Goal: Task Accomplishment & Management: Complete application form

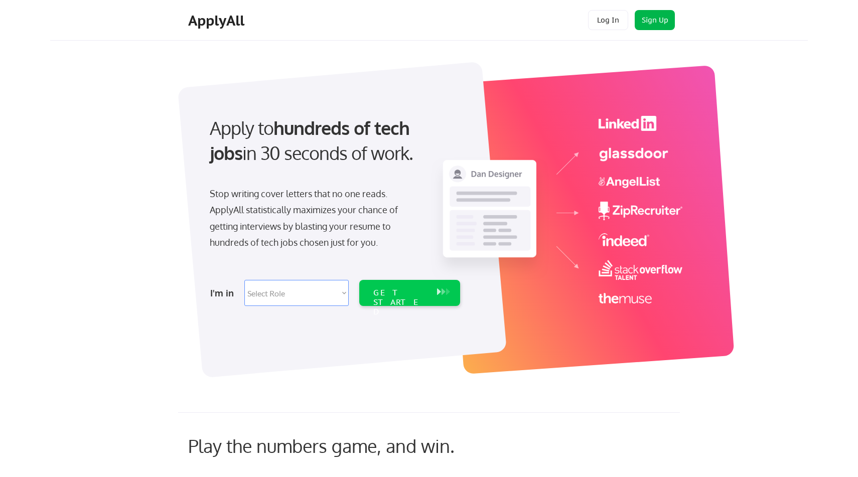
click at [662, 21] on button "Sign Up" at bounding box center [655, 20] width 40 height 20
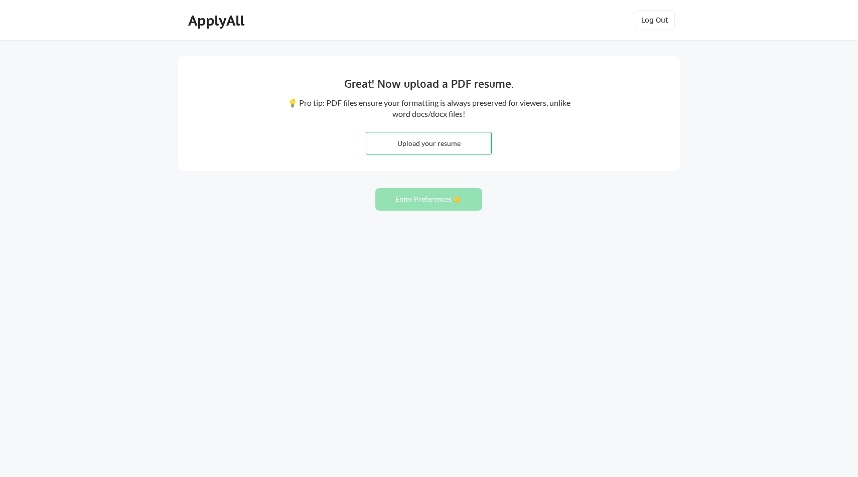
click at [477, 146] on input "file" at bounding box center [428, 143] width 125 height 22
type input "C:\fakepath\Brandon Schmidt Resume Product Dev.pdf"
click at [419, 196] on button "Enter Preferences 👉" at bounding box center [428, 199] width 107 height 23
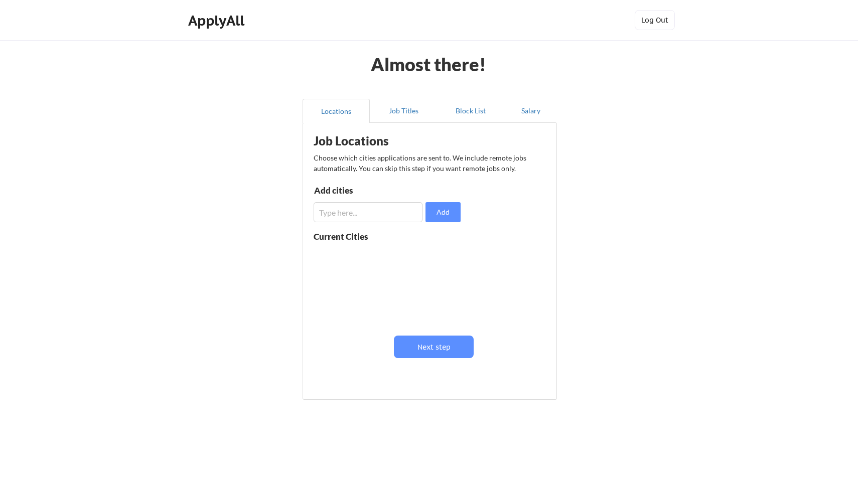
click at [421, 243] on div "Current Cities" at bounding box center [387, 282] width 147 height 100
click at [438, 349] on button "Next step" at bounding box center [434, 347] width 80 height 23
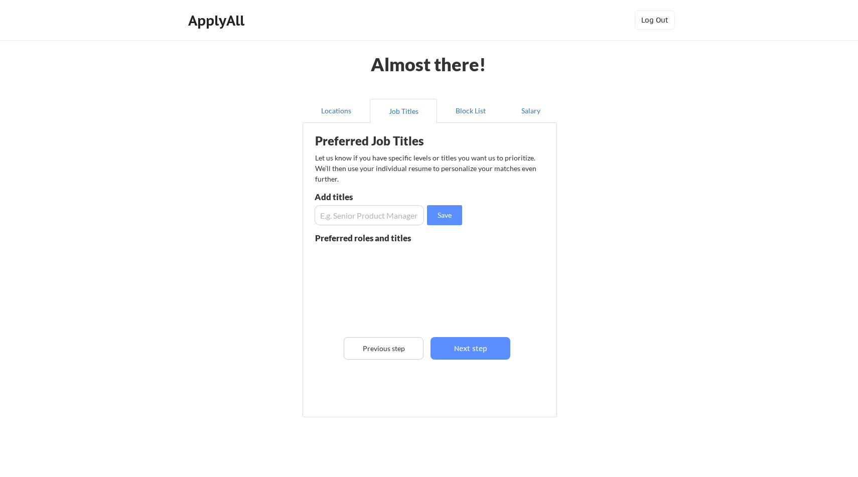
click at [390, 223] on input "input" at bounding box center [369, 215] width 109 height 20
type input "S"
type input "Director of Product"
click at [453, 220] on button "Save" at bounding box center [444, 215] width 35 height 20
click at [397, 218] on input "input" at bounding box center [369, 215] width 109 height 20
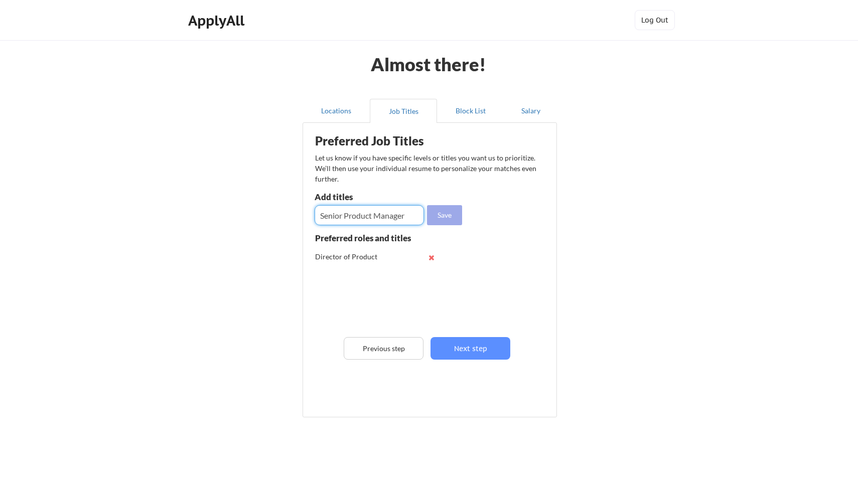
type input "Senior Product Manager"
click at [447, 217] on button "Save" at bounding box center [444, 215] width 35 height 20
click at [388, 221] on input "input" at bounding box center [369, 215] width 109 height 20
type input "VP of Product"
click at [449, 213] on button "Save" at bounding box center [444, 215] width 35 height 20
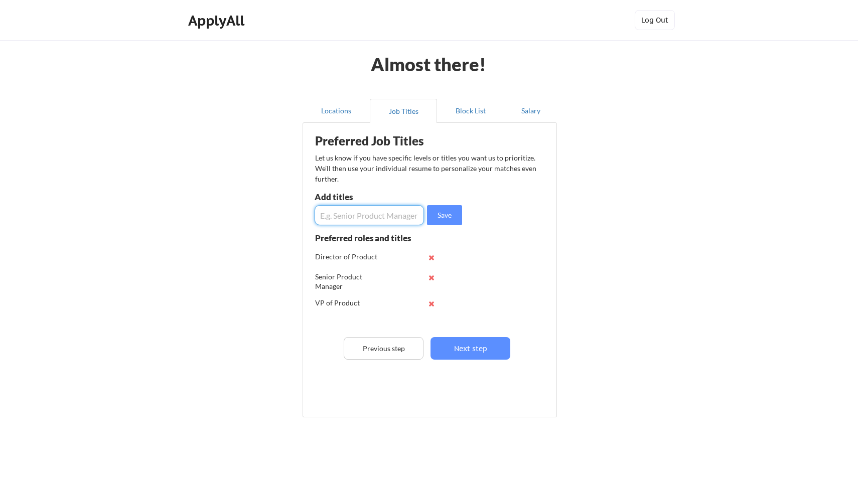
click at [381, 221] on input "input" at bounding box center [369, 215] width 109 height 20
type input "P"
type input "Brand Marketing Manager"
click at [453, 215] on button "Save" at bounding box center [444, 215] width 35 height 20
click at [367, 215] on input "input" at bounding box center [369, 215] width 109 height 20
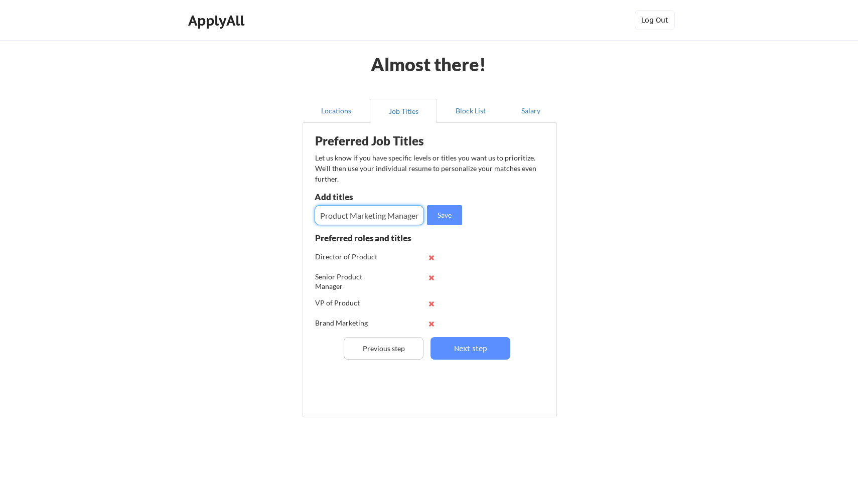
scroll to position [0, 1]
type input "Product Marketing Manager"
click at [446, 214] on button "Save" at bounding box center [444, 215] width 35 height 20
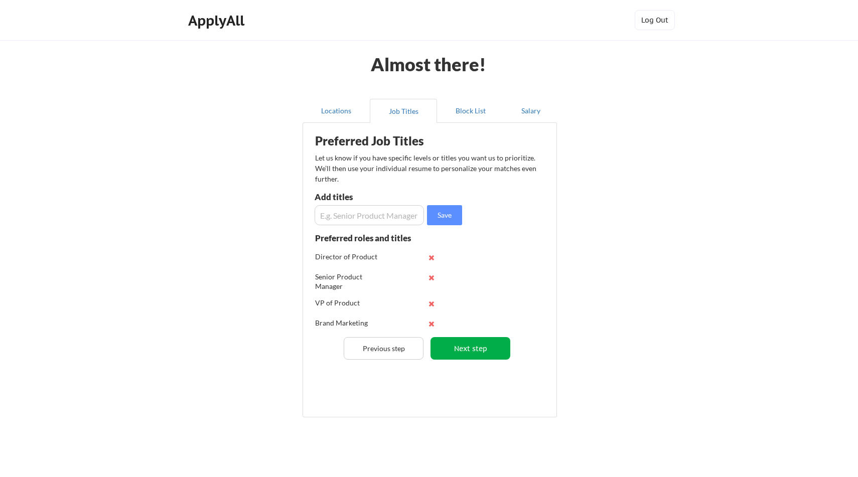
click at [481, 339] on button "Next step" at bounding box center [470, 348] width 80 height 23
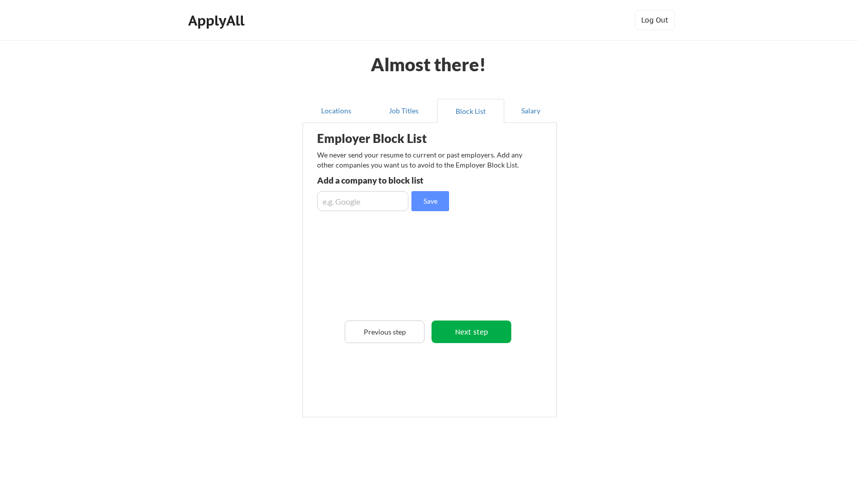
click at [483, 341] on button "Next step" at bounding box center [471, 332] width 80 height 23
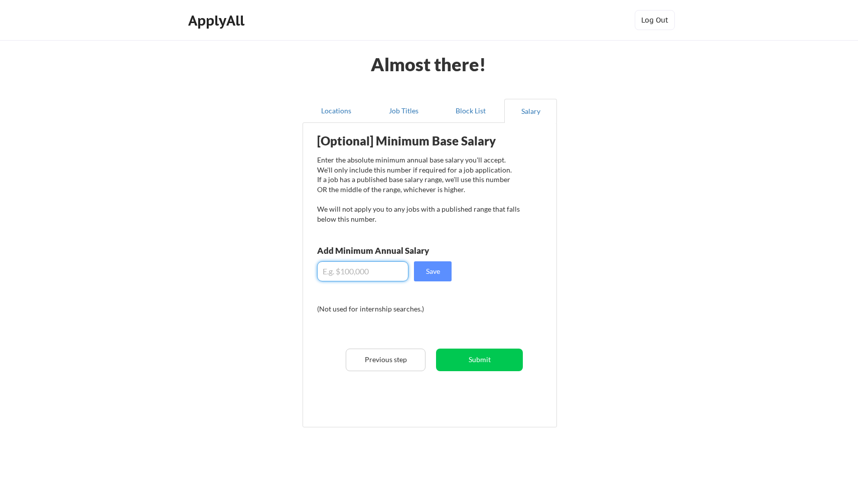
click at [371, 272] on input "input" at bounding box center [362, 271] width 91 height 20
drag, startPoint x: 329, startPoint y: 273, endPoint x: 364, endPoint y: 269, distance: 35.3
click at [364, 269] on input "input" at bounding box center [362, 271] width 91 height 20
click at [368, 272] on input "input" at bounding box center [362, 271] width 91 height 20
type input "$100,000"
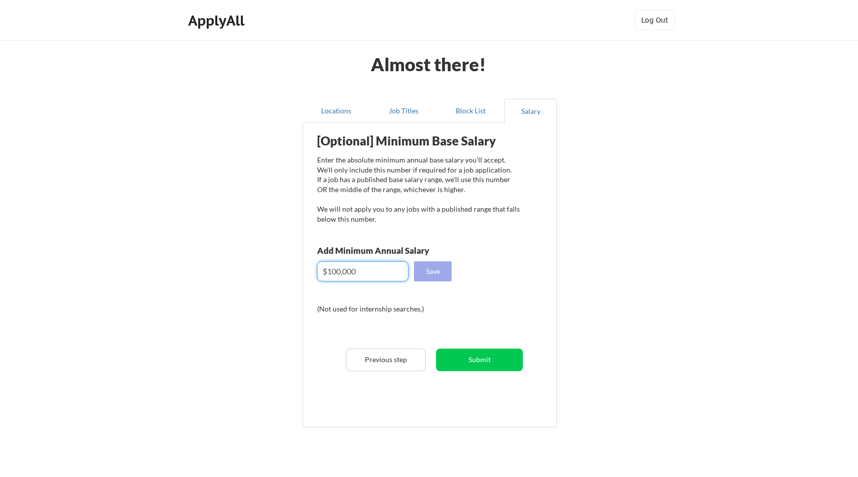
click at [437, 272] on button "Save" at bounding box center [433, 271] width 38 height 20
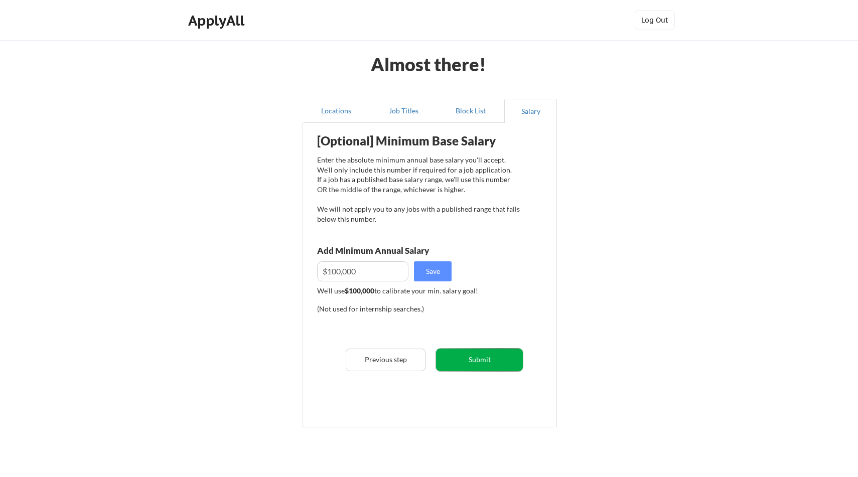
click at [481, 363] on button "Submit" at bounding box center [479, 360] width 87 height 23
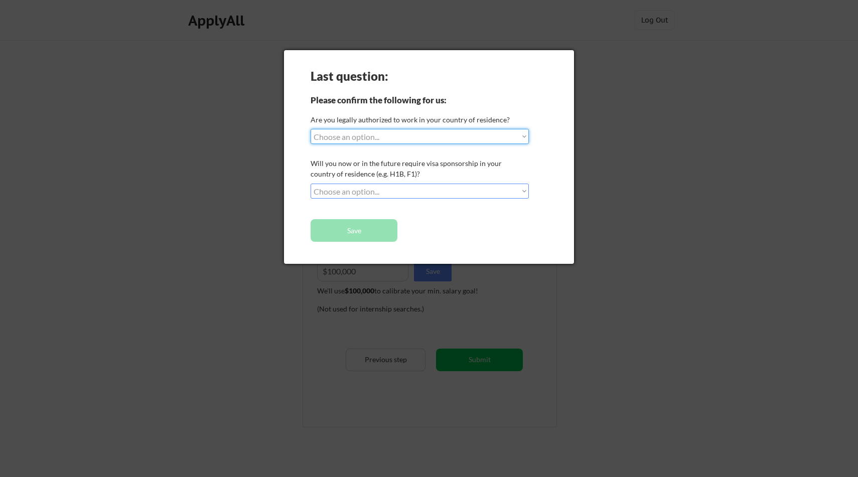
click at [408, 140] on select "Choose an option... Yes, I am a US Citizen Yes, I am a Canadian Citizen Yes, I …" at bounding box center [420, 136] width 218 height 15
select select ""yes__i_am_a_us_citizen""
click at [311, 129] on select "Choose an option... Yes, I am a US Citizen Yes, I am a Canadian Citizen Yes, I …" at bounding box center [420, 136] width 218 height 15
click at [397, 194] on select "Choose an option... No, I will not need sponsorship Yes, I will need sponsorship" at bounding box center [420, 191] width 218 height 15
select select ""no__i_will_not_need_sponsorship""
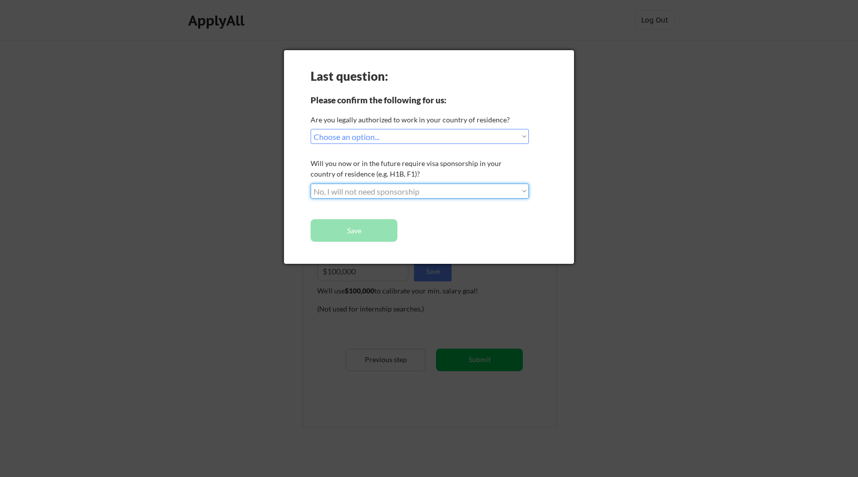
click at [311, 184] on select "Choose an option... No, I will not need sponsorship Yes, I will need sponsorship" at bounding box center [420, 191] width 218 height 15
click at [380, 232] on button "Save" at bounding box center [354, 230] width 87 height 23
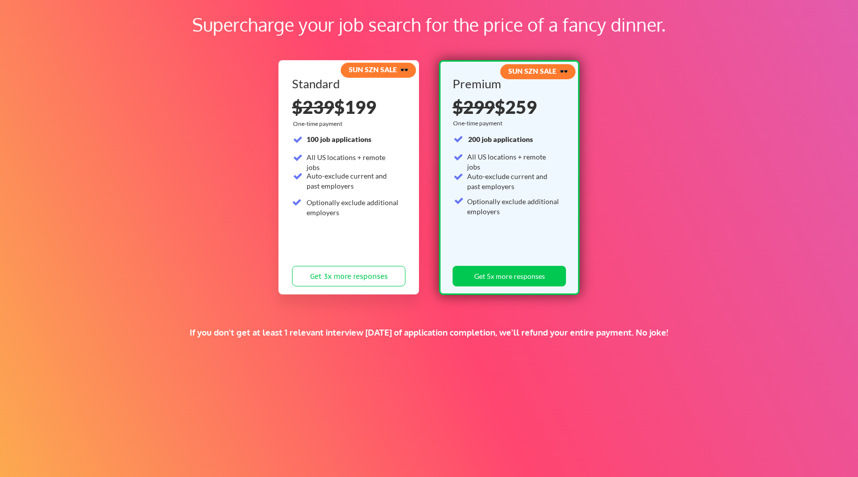
scroll to position [73, 0]
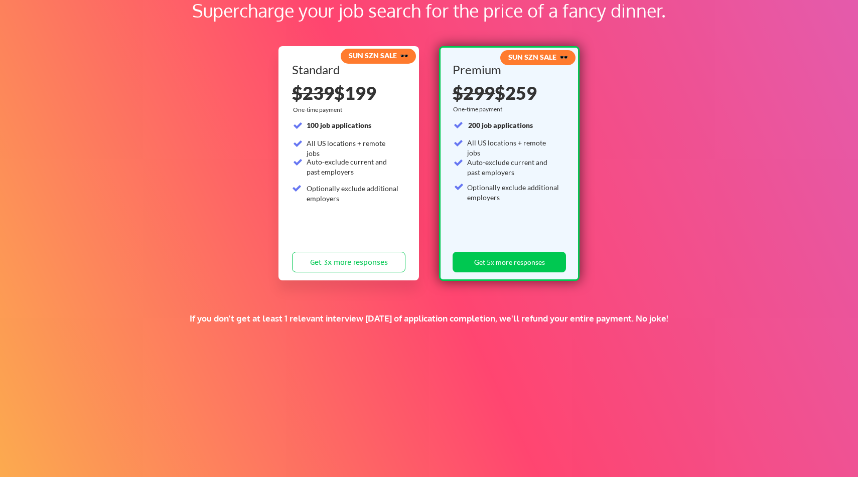
click at [367, 179] on div "Auto-exclude current and past employers" at bounding box center [353, 169] width 93 height 24
click at [427, 181] on div "SUN SZN SALE 🕶️ Standard $239 $199 One-time payment 100 job applications All US…" at bounding box center [428, 162] width 301 height 243
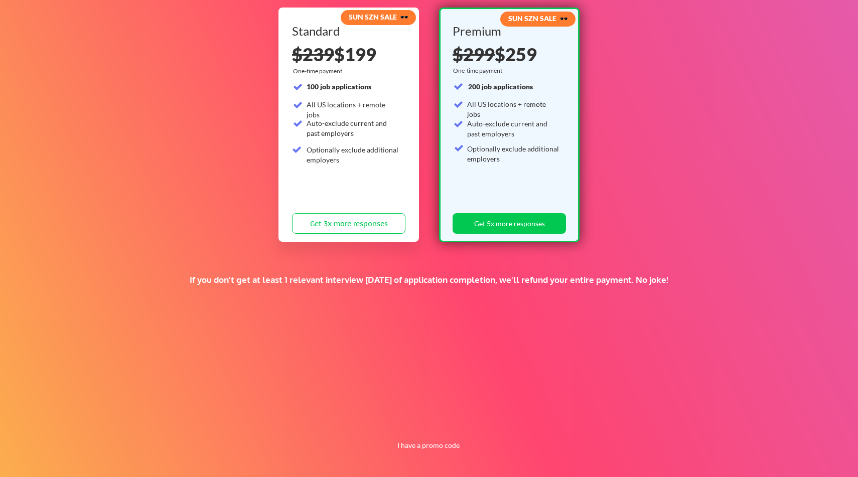
click at [433, 285] on div "If you don't get at least 1 relevant interview within 1 month of application co…" at bounding box center [429, 279] width 510 height 11
click at [624, 357] on div "Supercharge your job search for the price of a fancy dinner. SUN SZN SALE 🕶️ St…" at bounding box center [429, 203] width 858 height 548
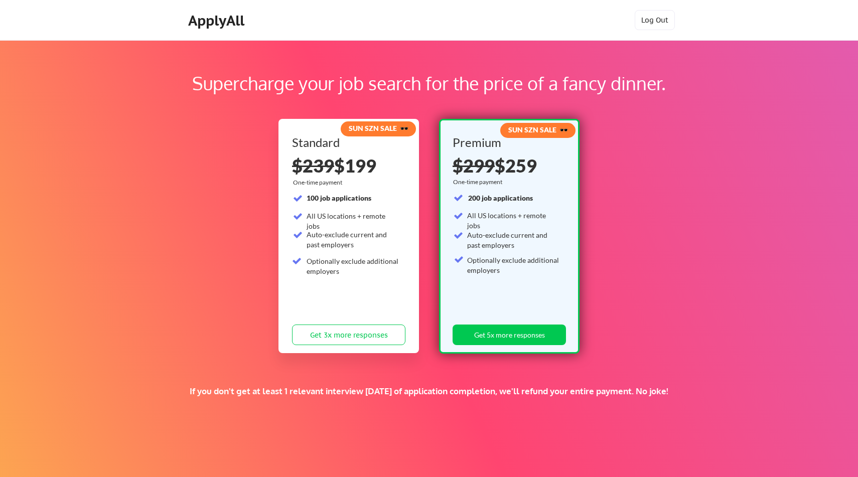
click at [205, 25] on div "ApplyAll" at bounding box center [217, 20] width 59 height 17
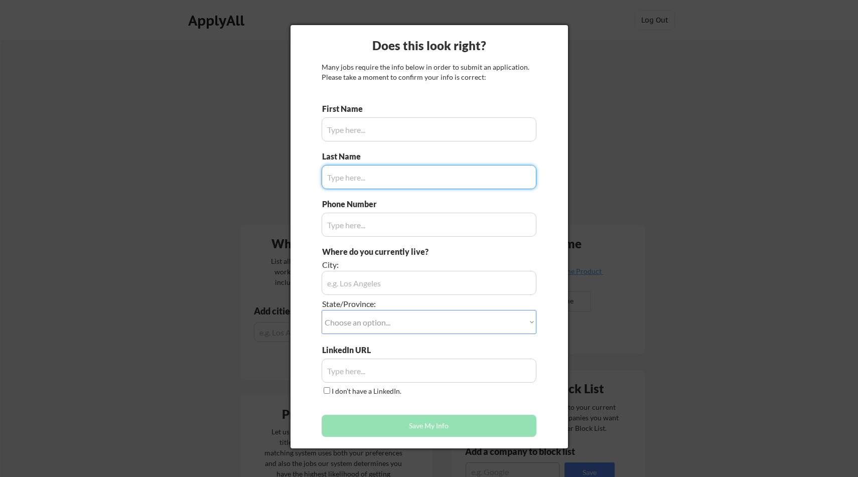
click at [601, 181] on div at bounding box center [429, 238] width 858 height 477
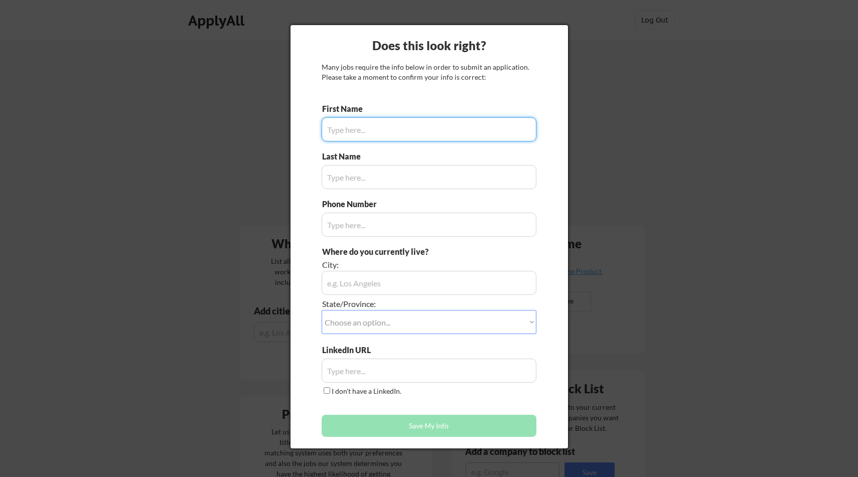
click at [380, 140] on input "input" at bounding box center [429, 129] width 215 height 24
type input "[PERSON_NAME]"
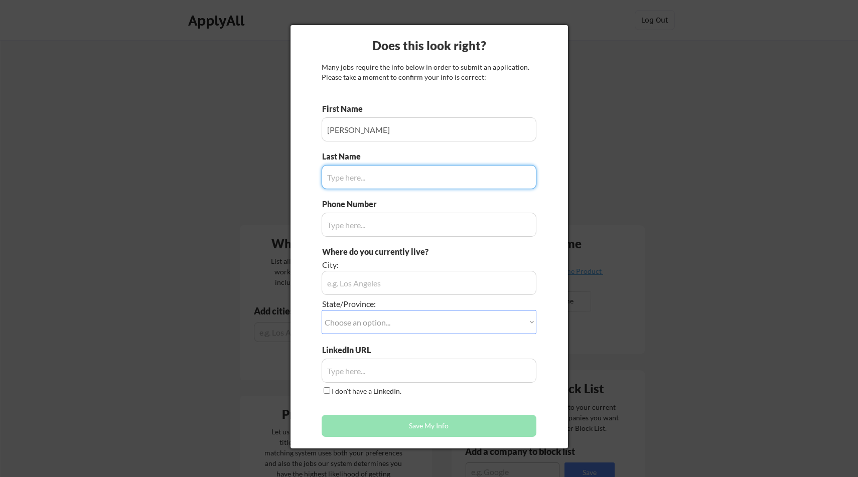
click at [379, 185] on input "input" at bounding box center [429, 177] width 215 height 24
type input "[PERSON_NAME]"
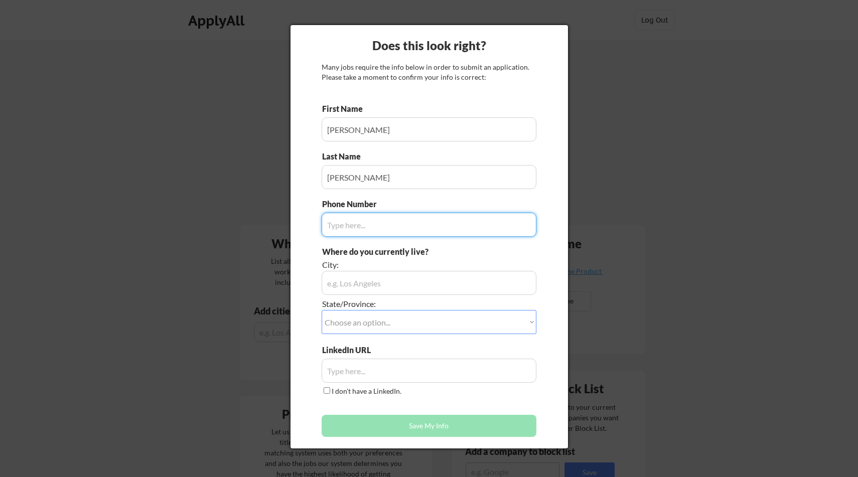
click at [357, 228] on input "input" at bounding box center [429, 225] width 215 height 24
type input "7014007645"
click at [348, 290] on input "input" at bounding box center [429, 283] width 215 height 24
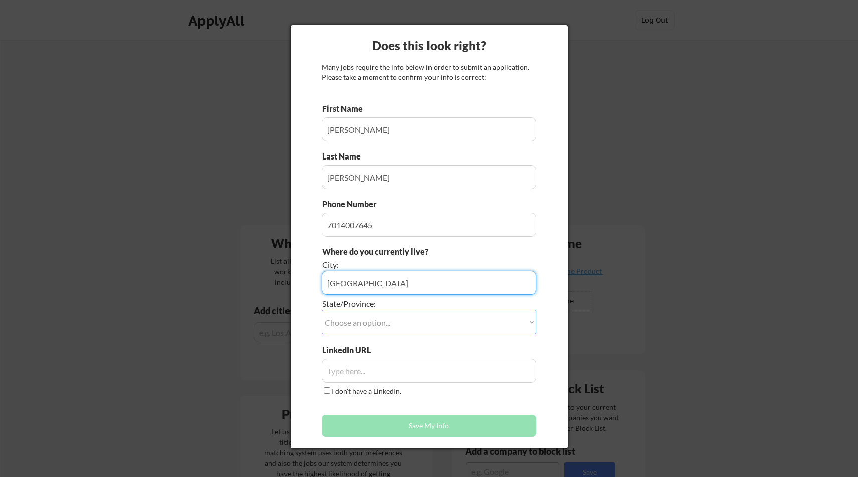
type input "[GEOGRAPHIC_DATA]"
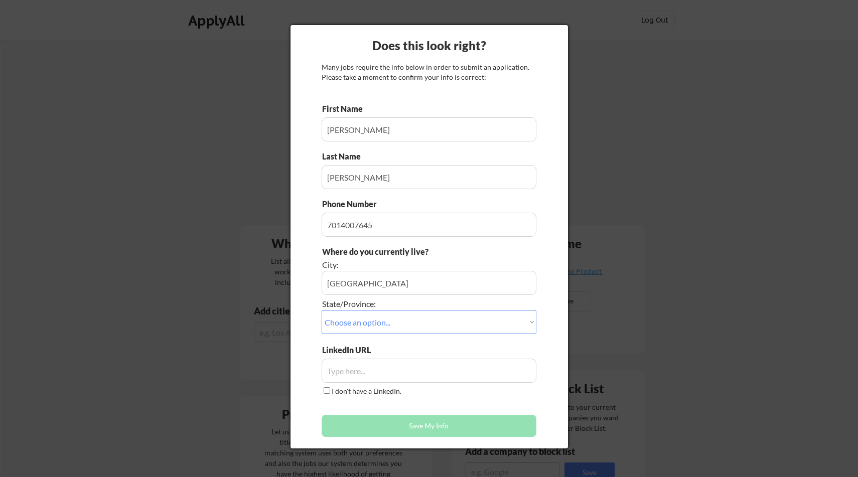
click at [402, 324] on select "Choose an option... Other/Not Applicable [US_STATE] [US_STATE] [GEOGRAPHIC_DATA…" at bounding box center [429, 322] width 215 height 24
select select ""[US_STATE]""
click at [322, 310] on select "Choose an option... Other/Not Applicable [US_STATE] [US_STATE] [GEOGRAPHIC_DATA…" at bounding box center [429, 322] width 215 height 24
click at [386, 346] on div "LinkedIn URL" at bounding box center [359, 350] width 75 height 11
click at [379, 365] on input "input" at bounding box center [429, 371] width 215 height 24
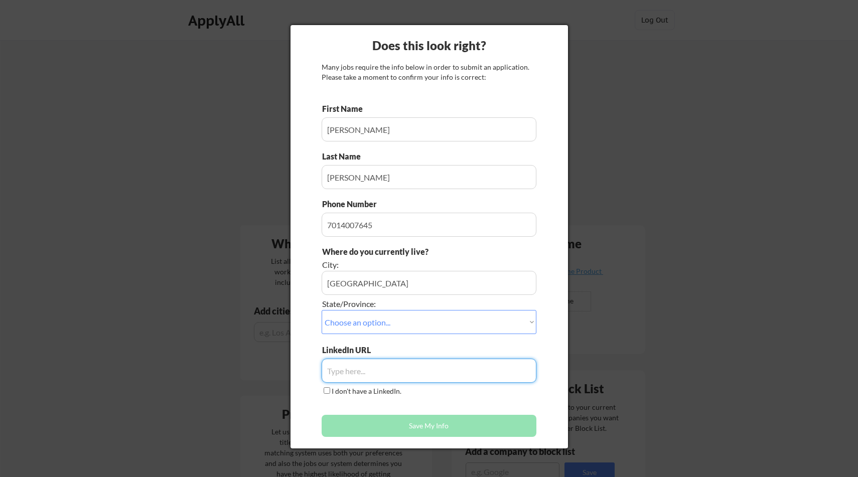
paste input "[DOMAIN_NAME][URL][PERSON_NAME]"
type input "[DOMAIN_NAME][URL][PERSON_NAME]"
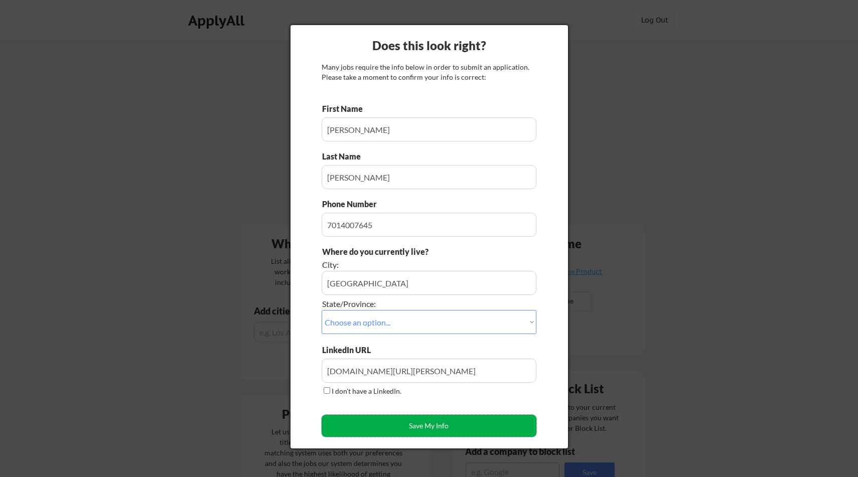
click at [383, 419] on button "Save My Info" at bounding box center [429, 426] width 215 height 22
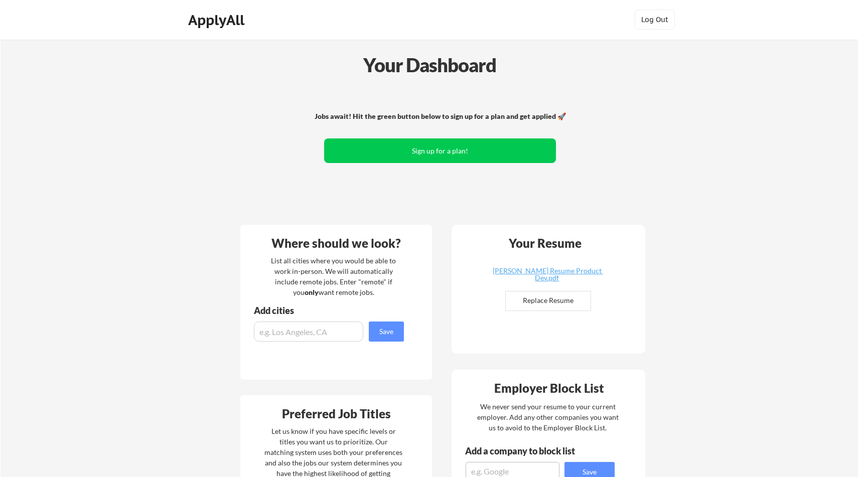
scroll to position [3, 0]
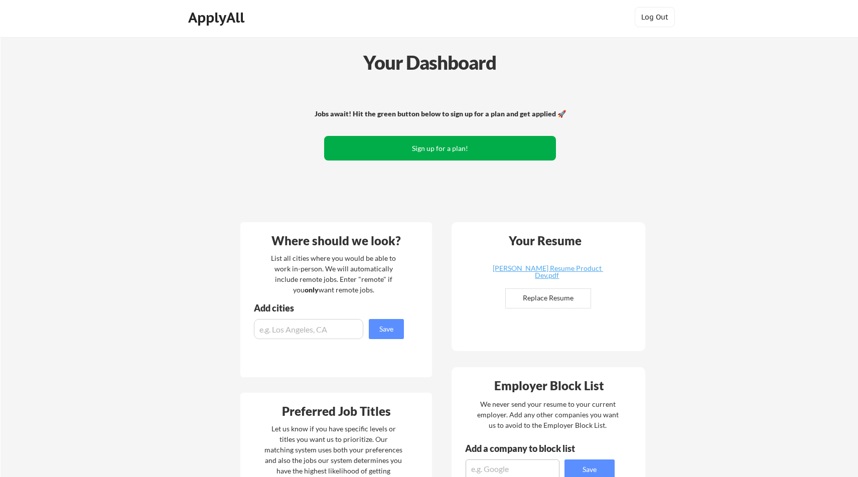
click at [430, 144] on button "Sign up for a plan!" at bounding box center [440, 148] width 232 height 25
